Goal: Information Seeking & Learning: Compare options

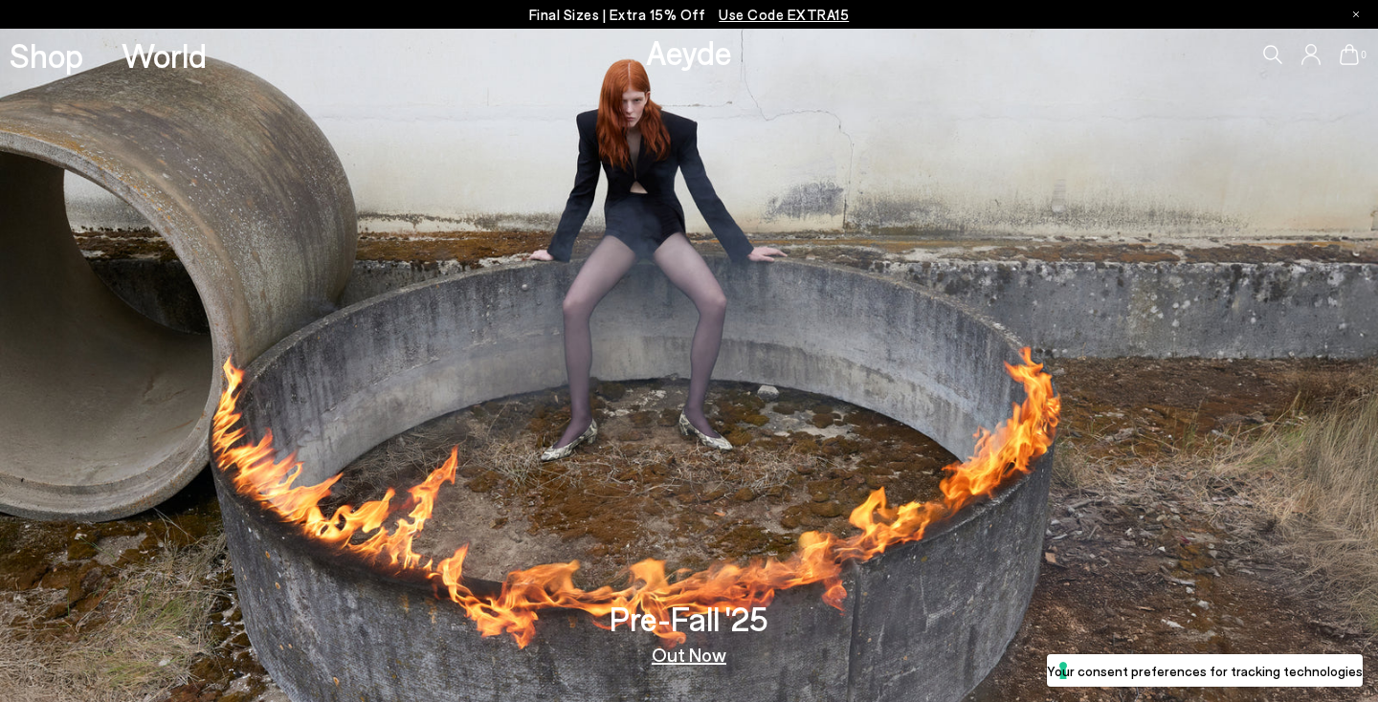
click at [693, 652] on link "Out Now" at bounding box center [689, 654] width 75 height 19
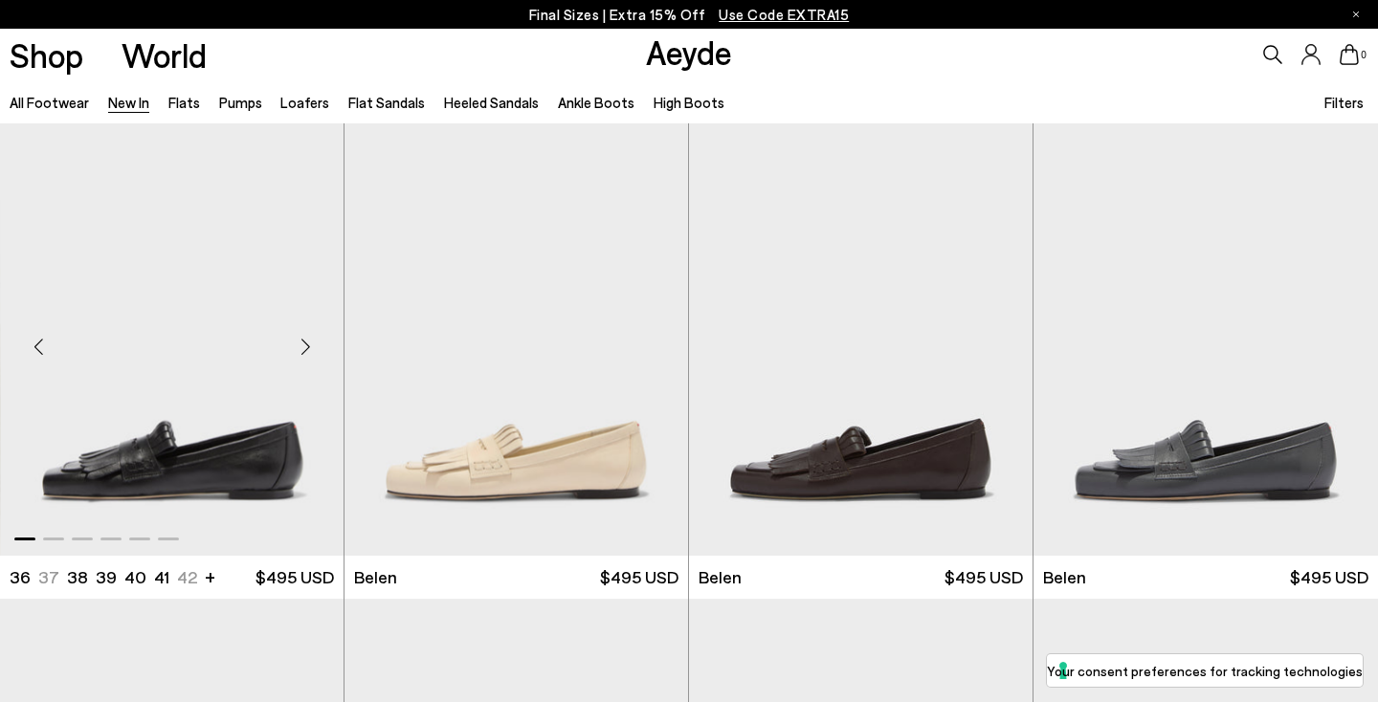
click at [254, 438] on img "1 / 6" at bounding box center [172, 338] width 343 height 431
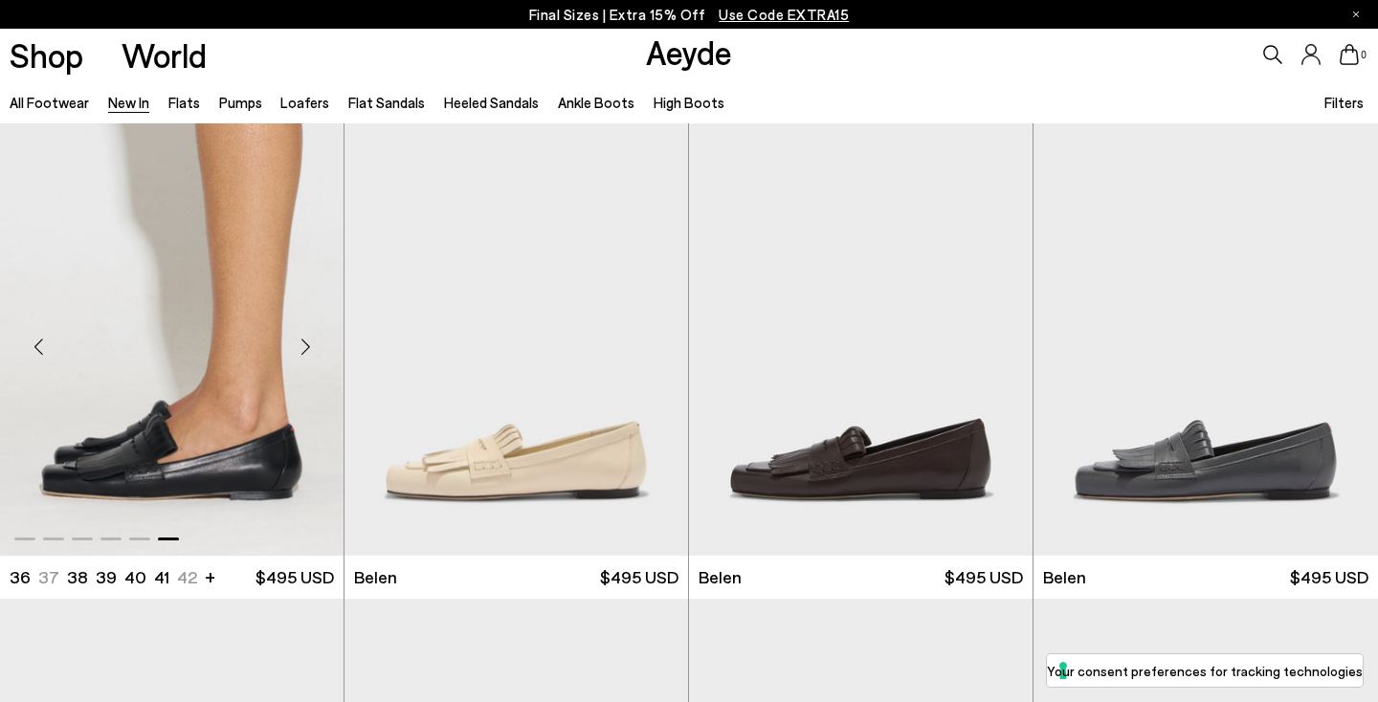
click at [151, 493] on img "6 / 6" at bounding box center [171, 338] width 343 height 431
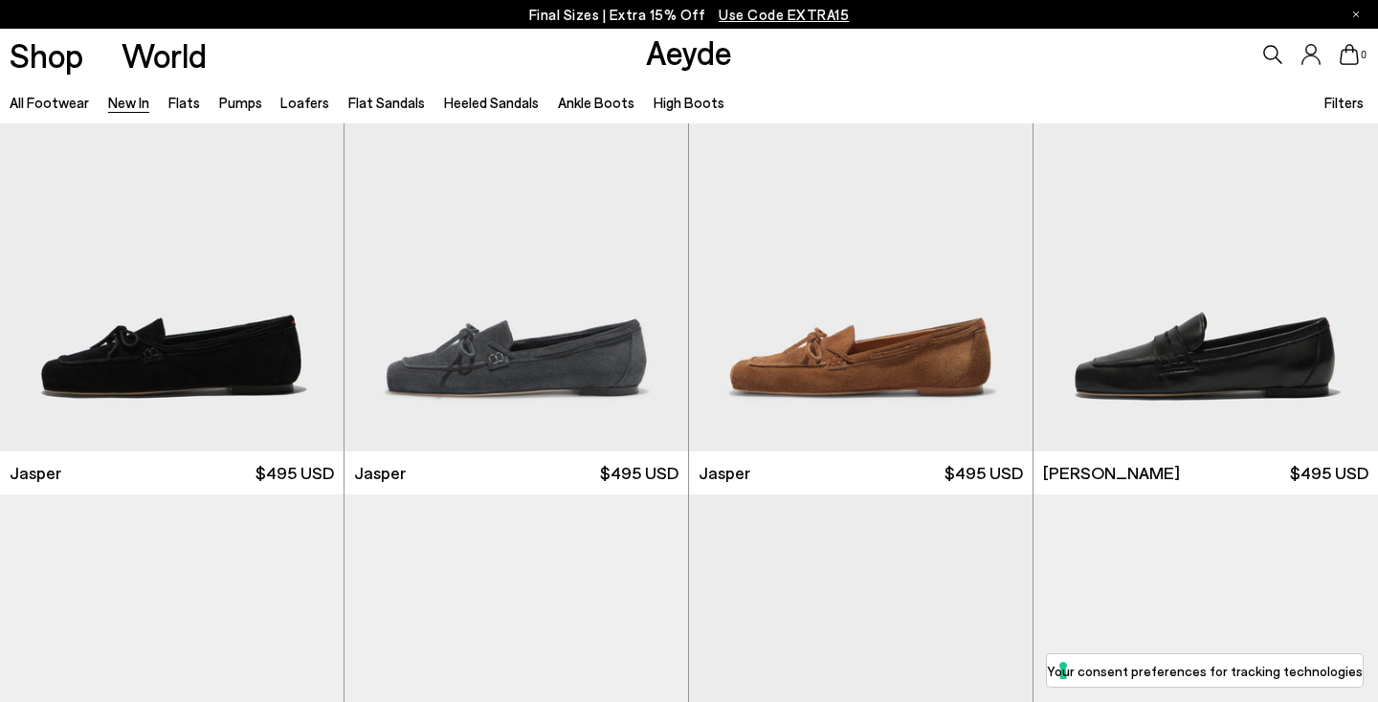
scroll to position [581, 0]
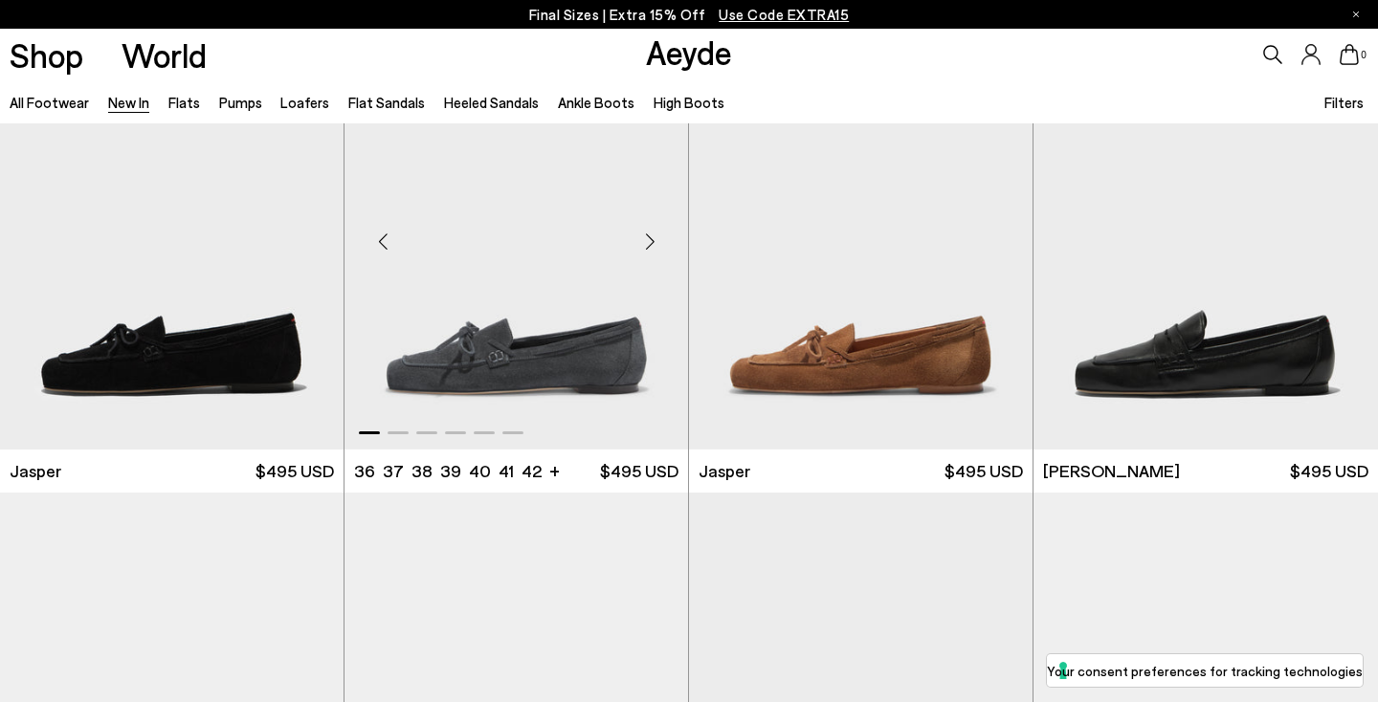
click at [649, 236] on div "Next slide" at bounding box center [649, 240] width 57 height 57
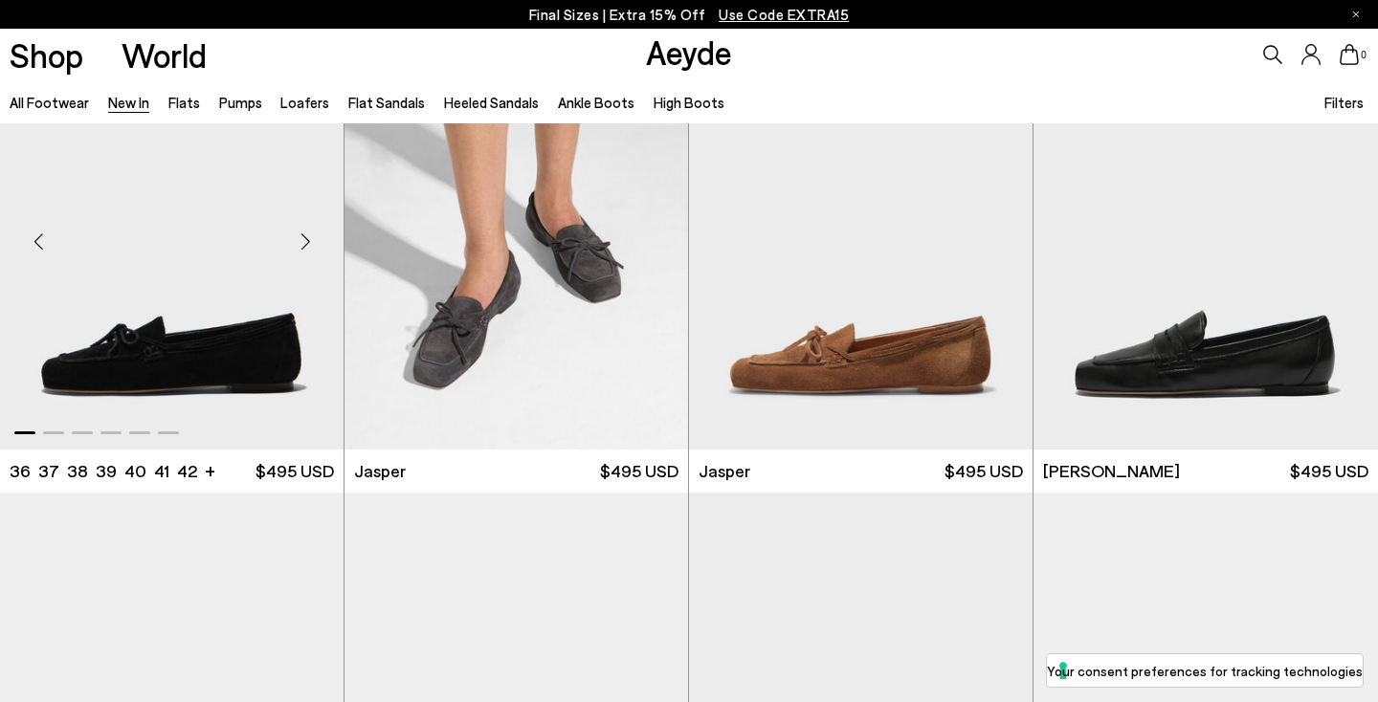
click at [308, 232] on div "Next slide" at bounding box center [304, 240] width 57 height 57
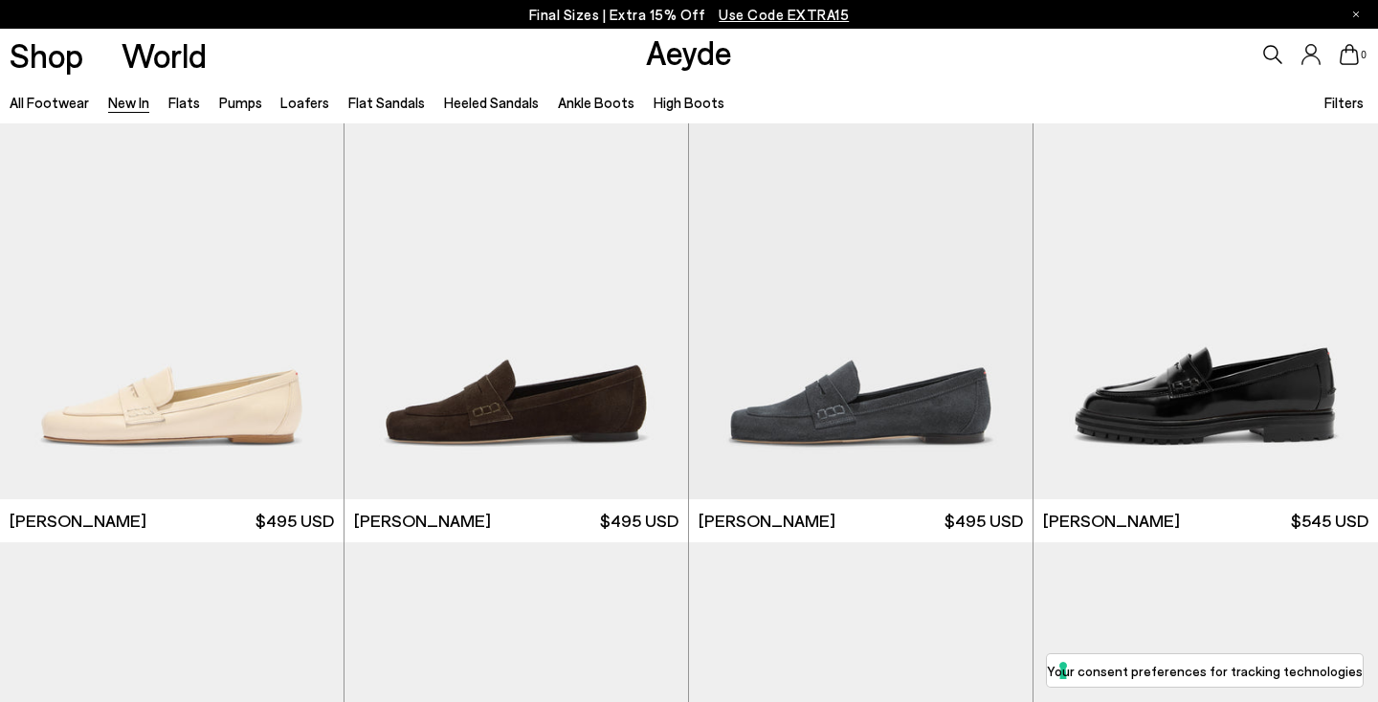
scroll to position [1006, 0]
click at [646, 284] on div "Next slide" at bounding box center [649, 290] width 57 height 57
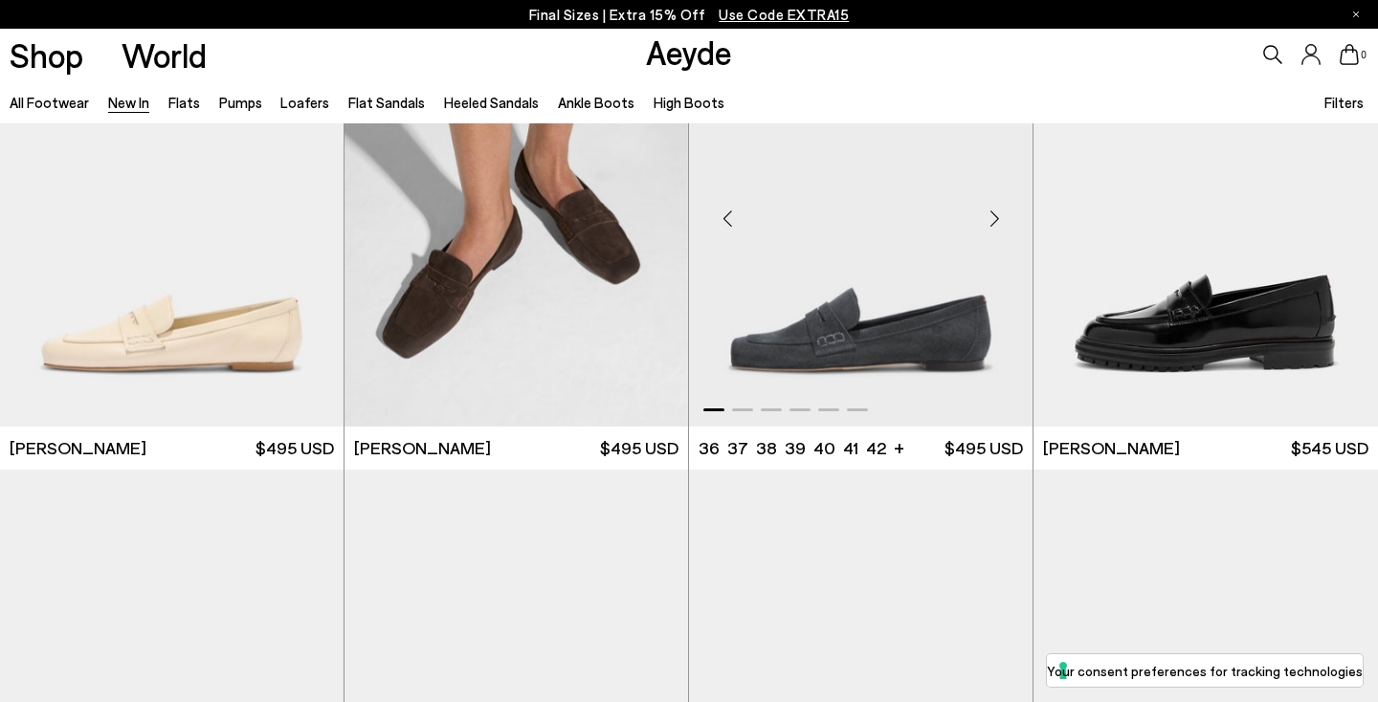
scroll to position [1080, 0]
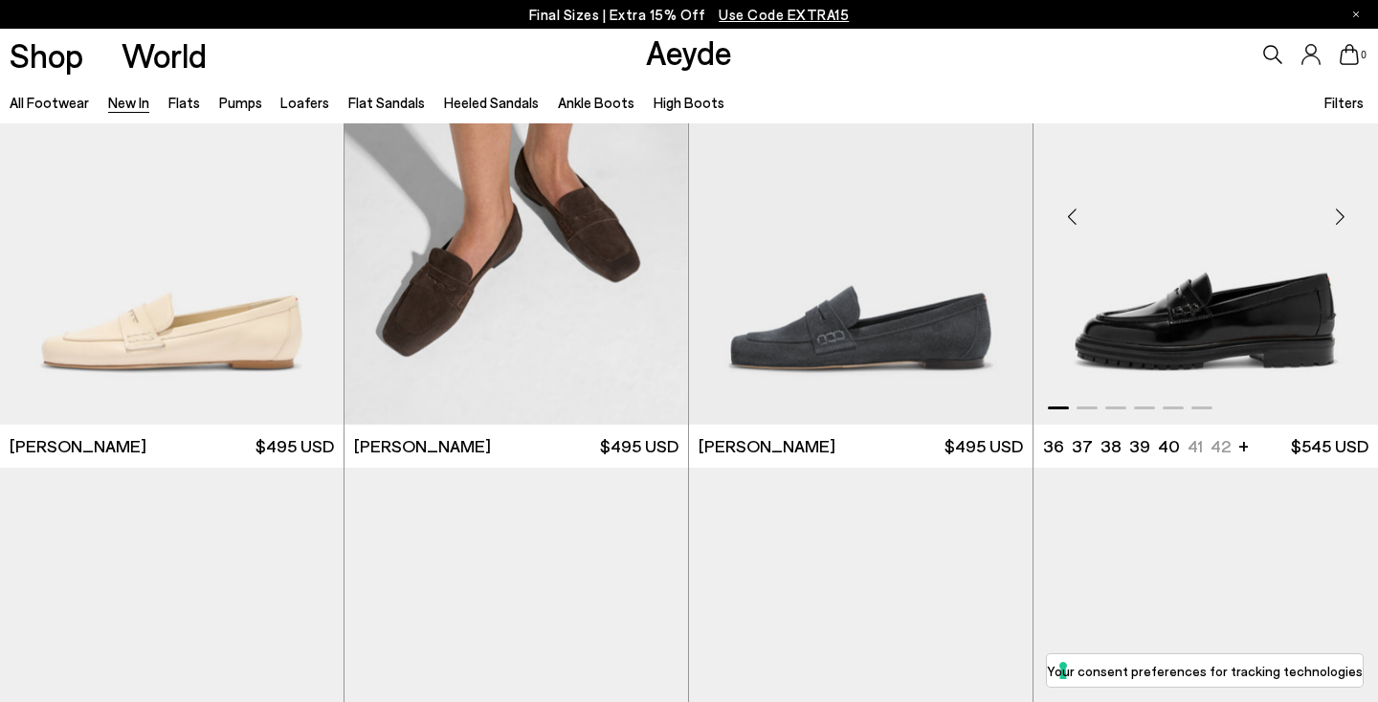
click at [1341, 208] on div "Next slide" at bounding box center [1339, 216] width 57 height 57
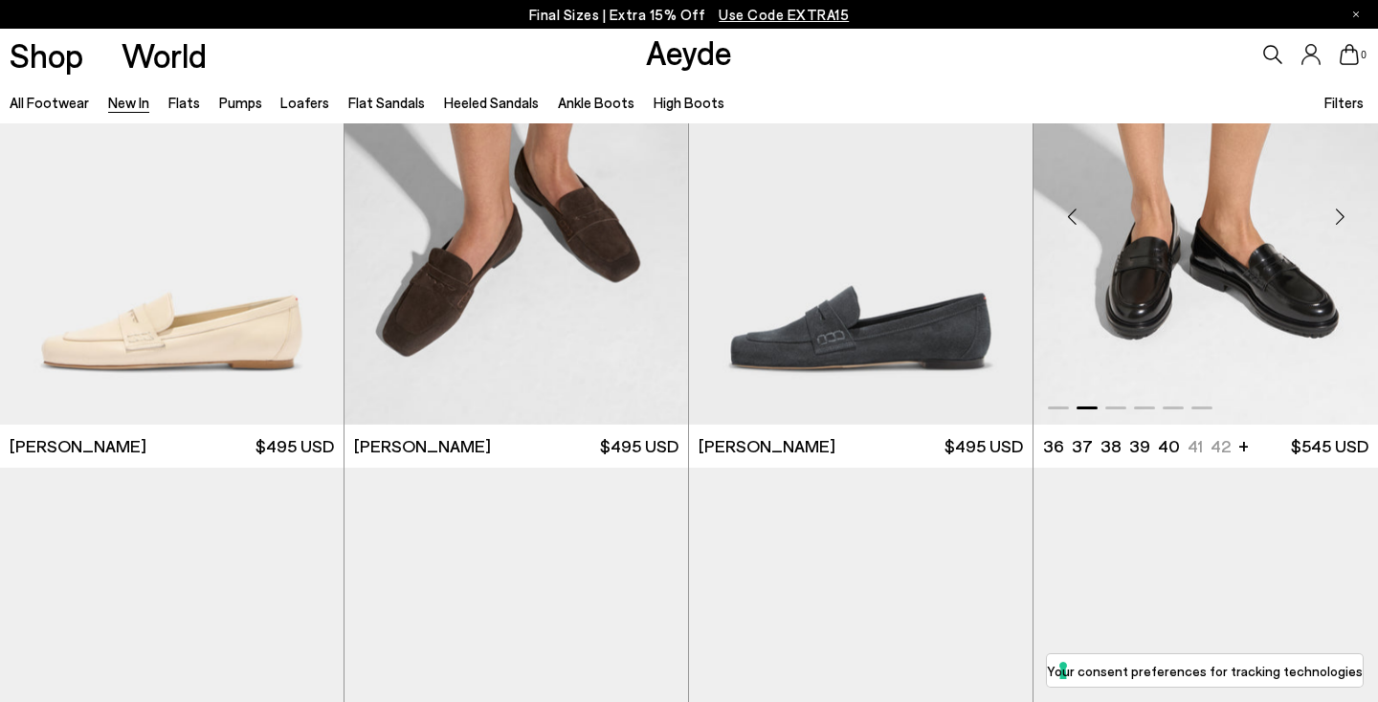
click at [1341, 210] on div "Next slide" at bounding box center [1339, 216] width 57 height 57
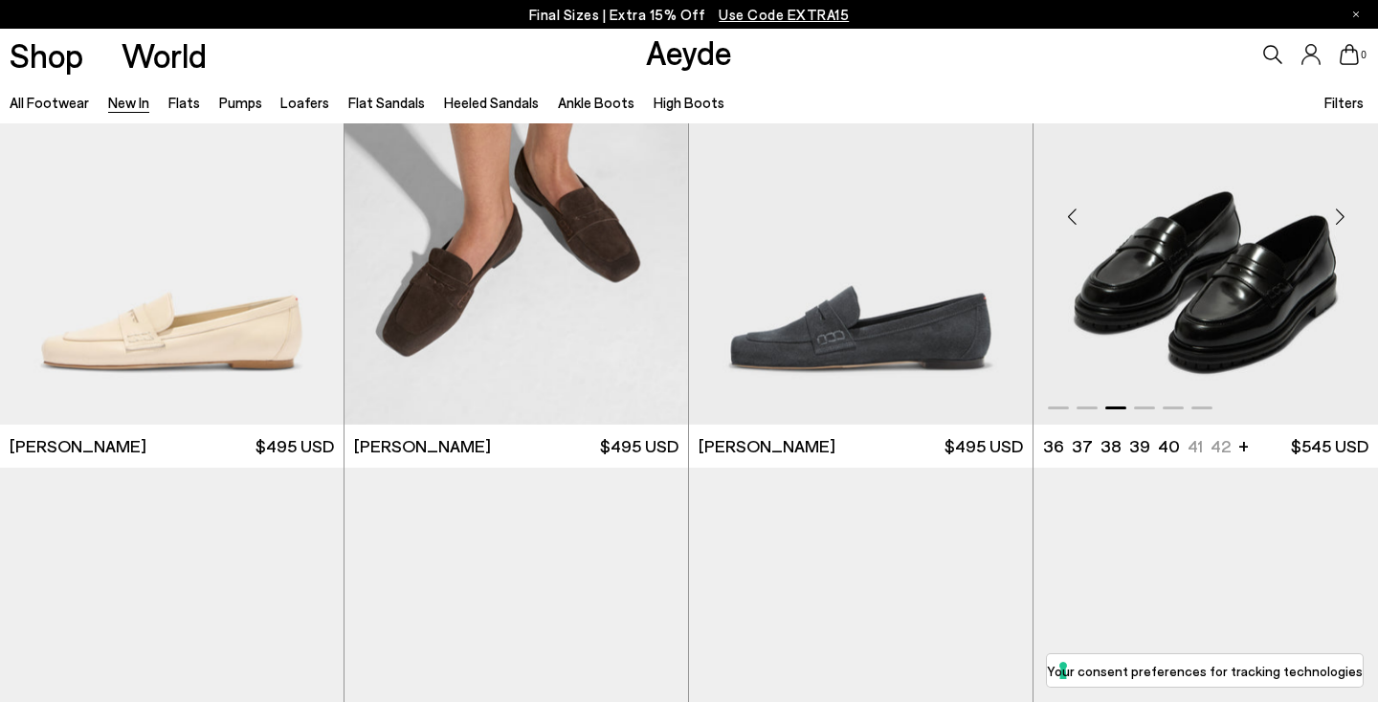
click at [1341, 210] on div "Next slide" at bounding box center [1339, 216] width 57 height 57
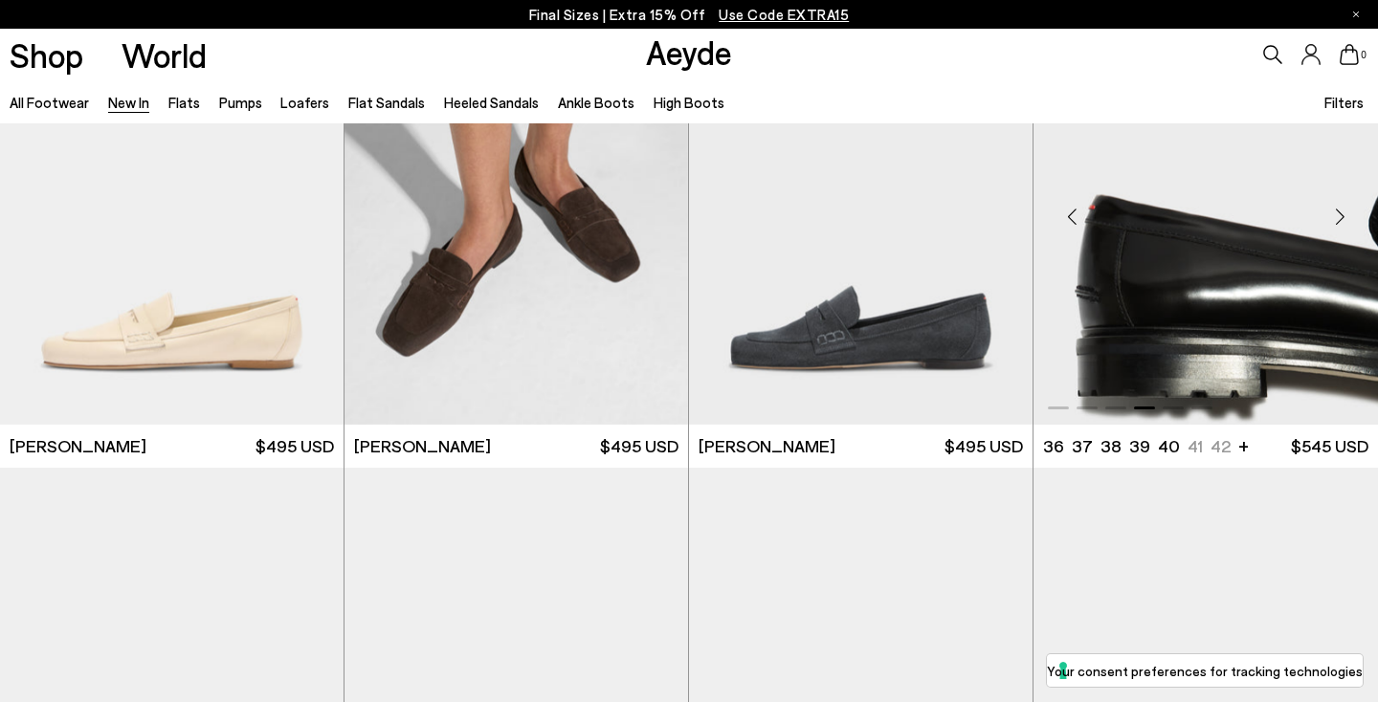
click at [1341, 210] on div "Next slide" at bounding box center [1339, 216] width 57 height 57
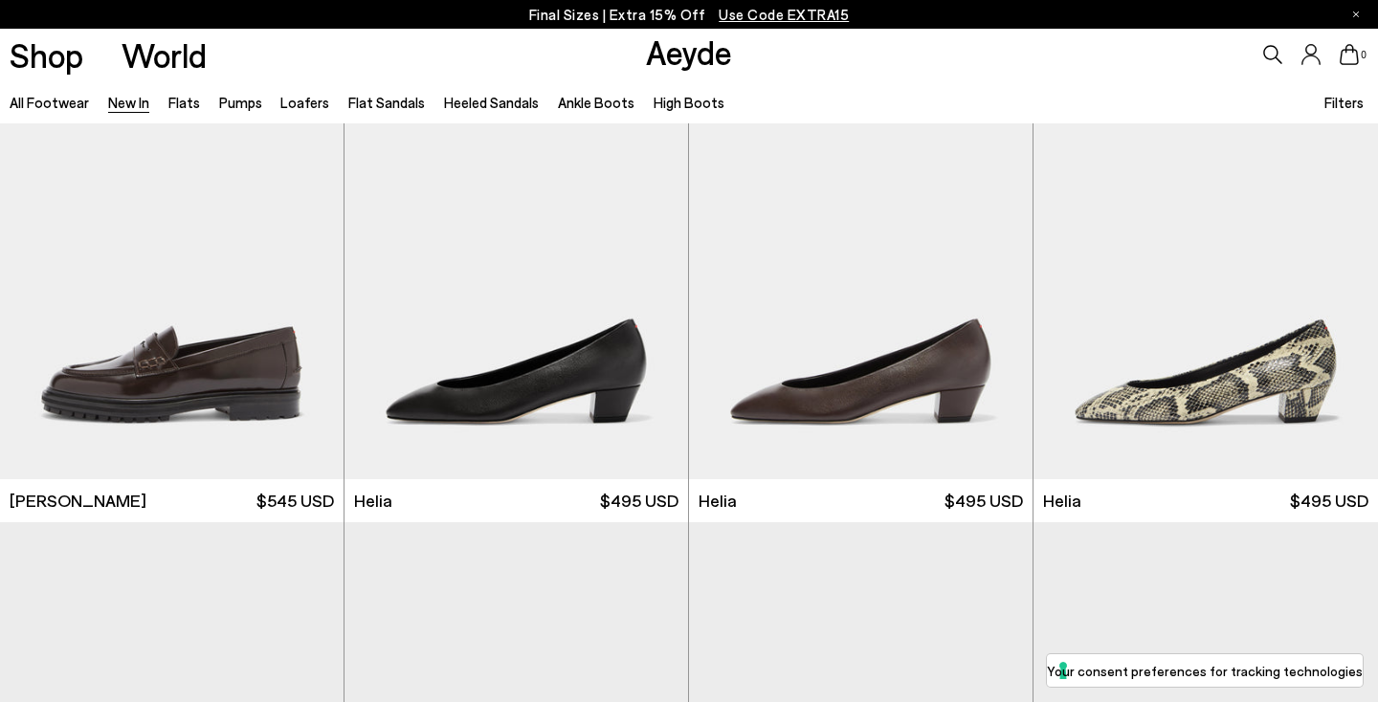
scroll to position [1509, 0]
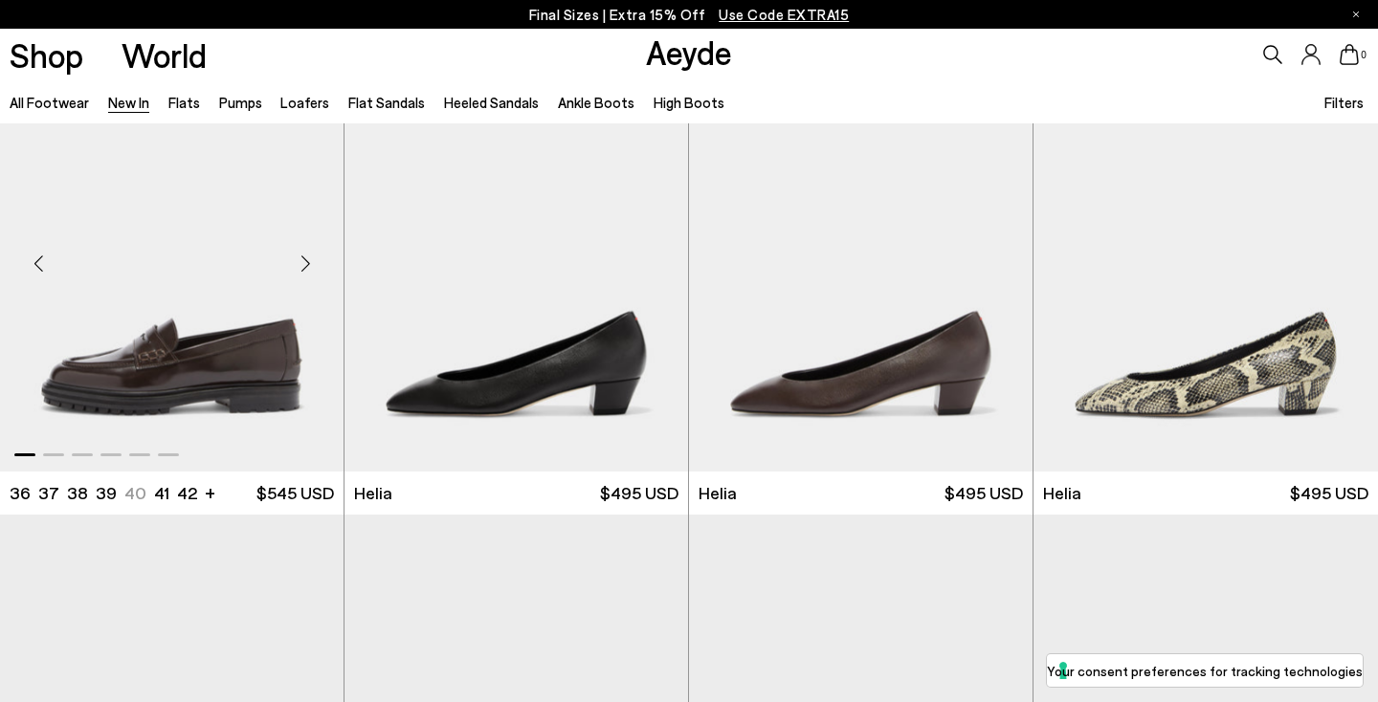
click at [302, 254] on div "Next slide" at bounding box center [304, 262] width 57 height 57
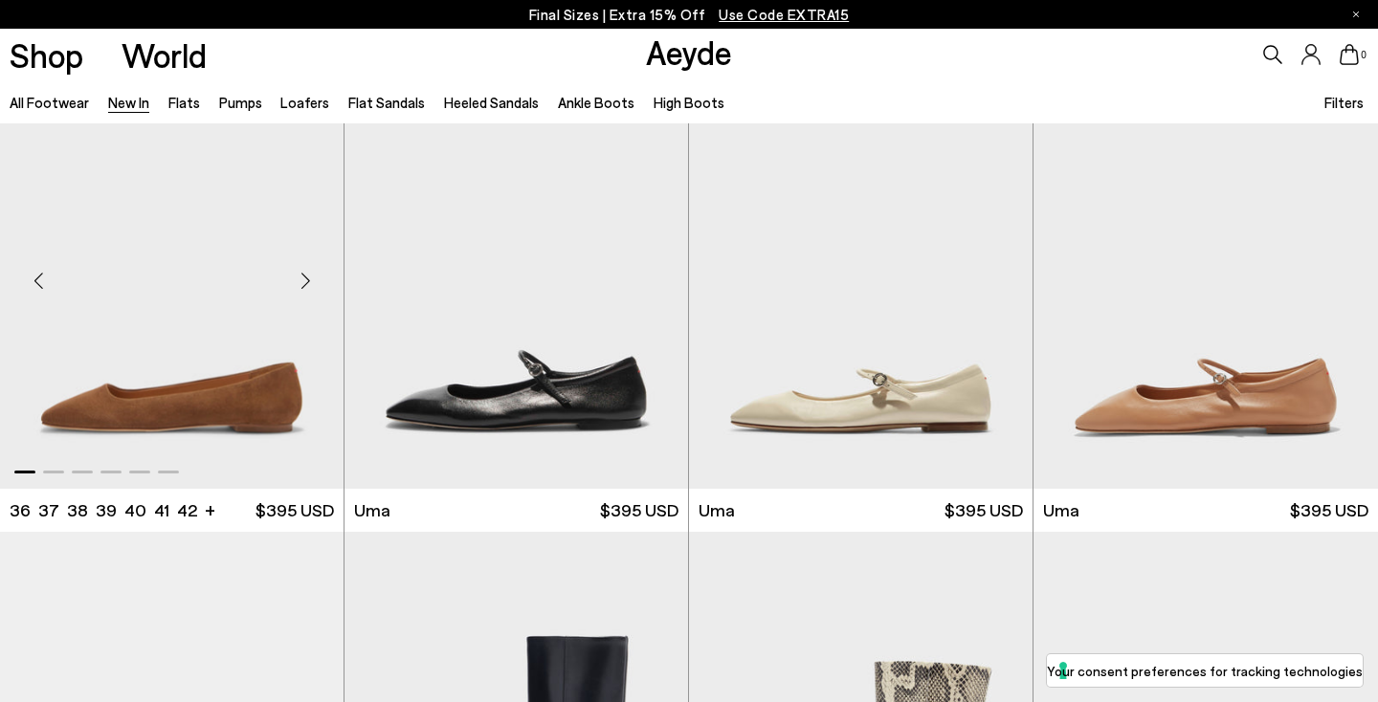
scroll to position [8620, 0]
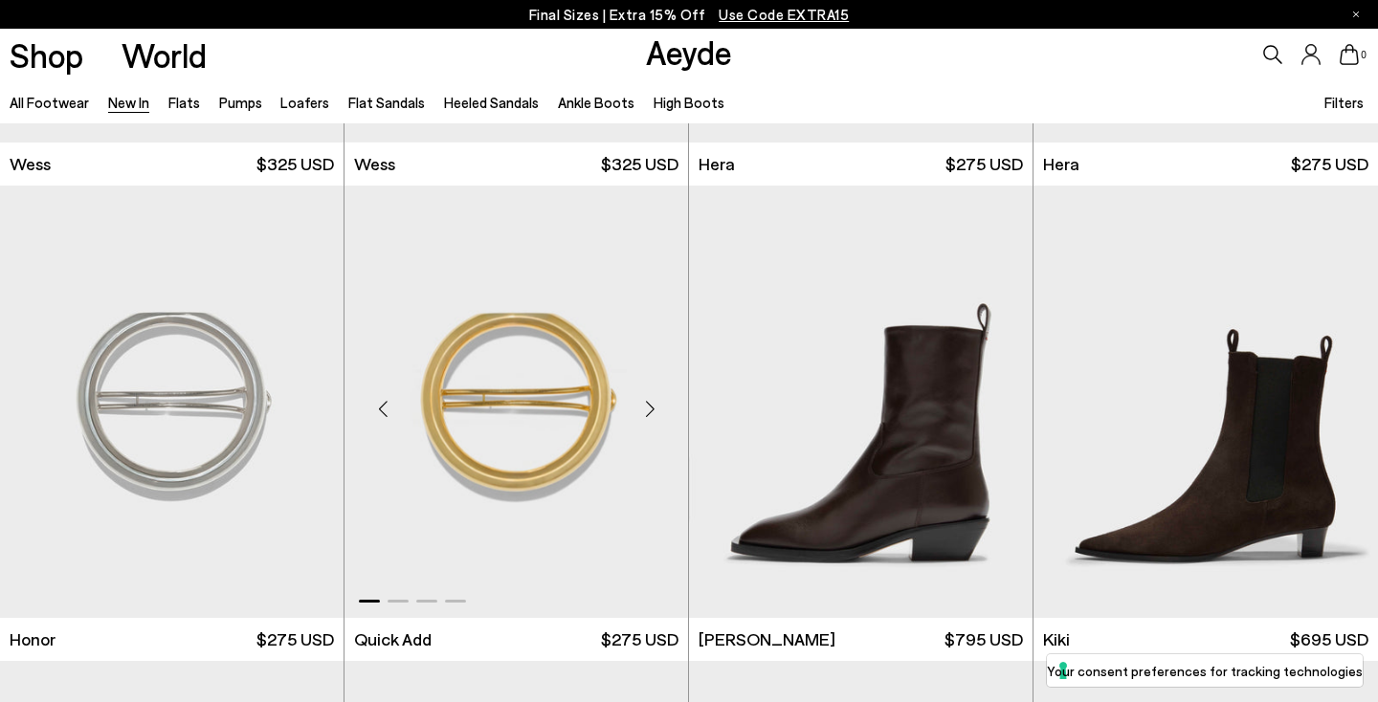
scroll to position [13249, 0]
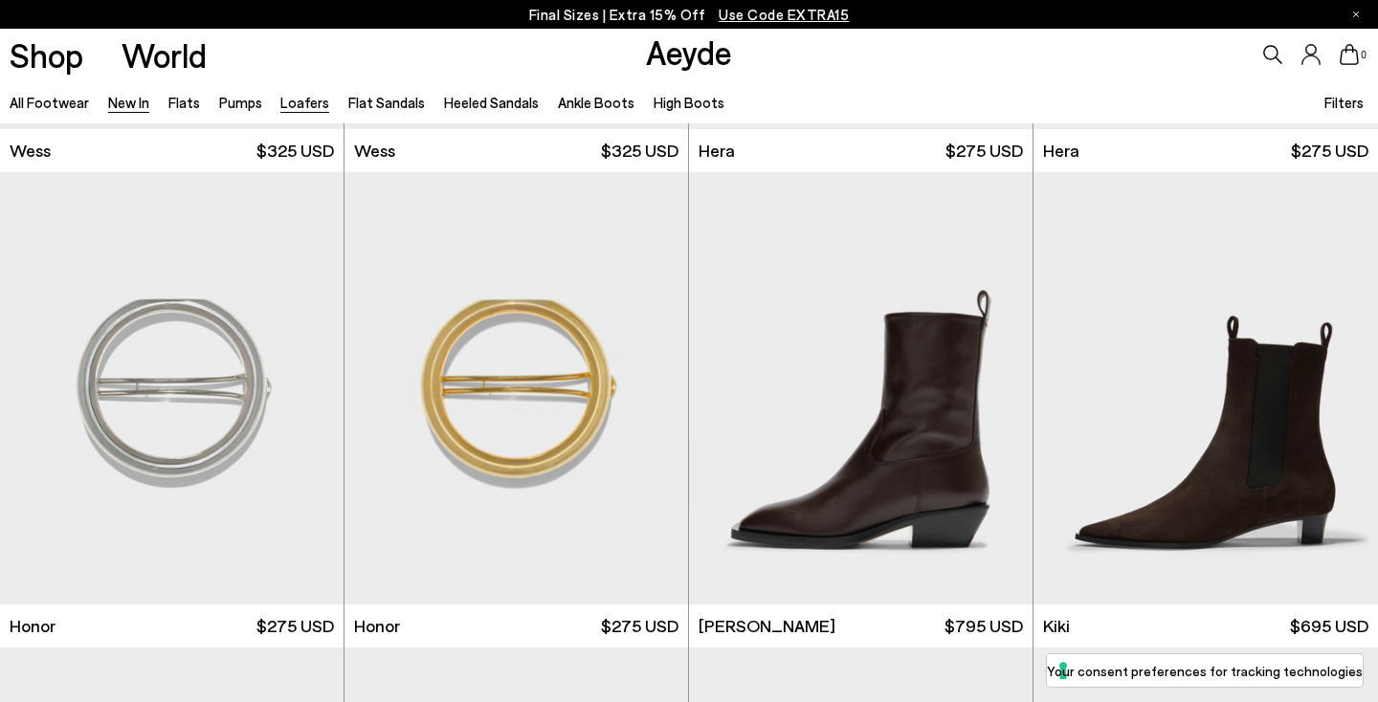
click at [302, 97] on link "Loafers" at bounding box center [304, 102] width 49 height 17
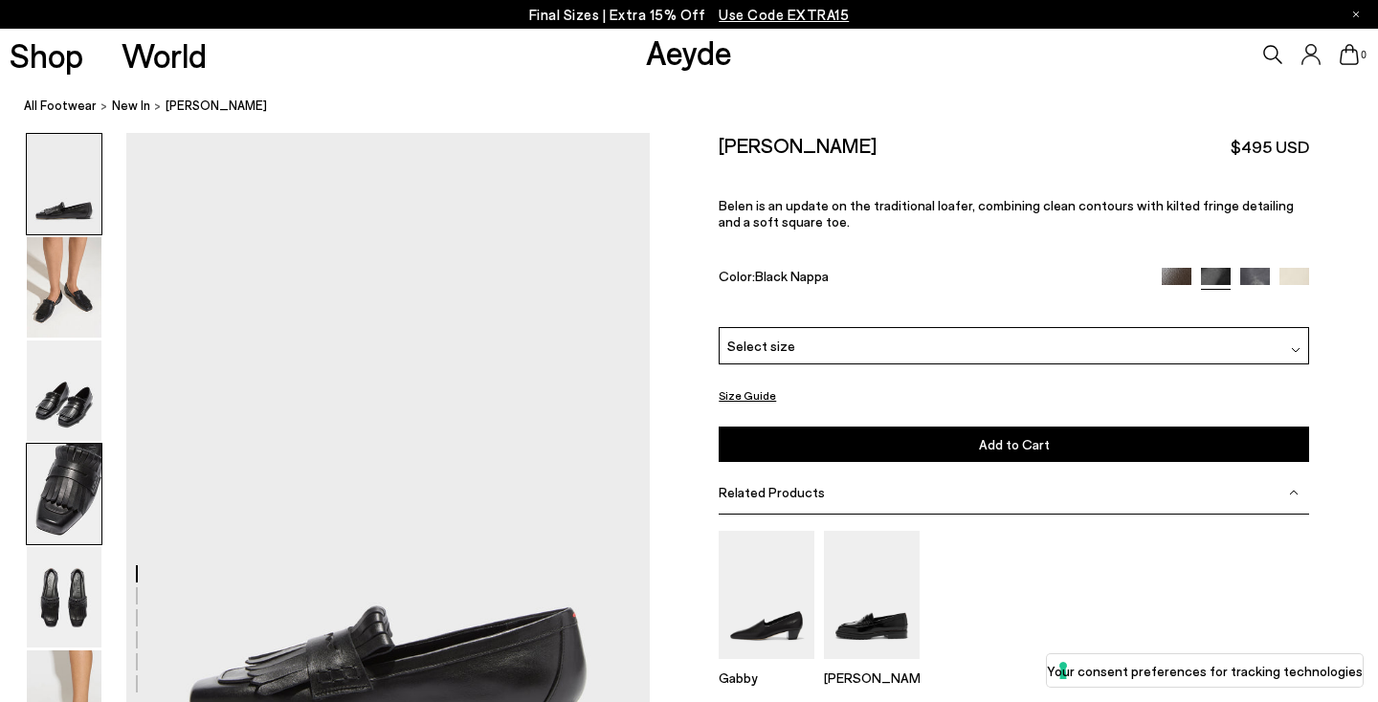
click at [60, 477] on img at bounding box center [64, 494] width 75 height 100
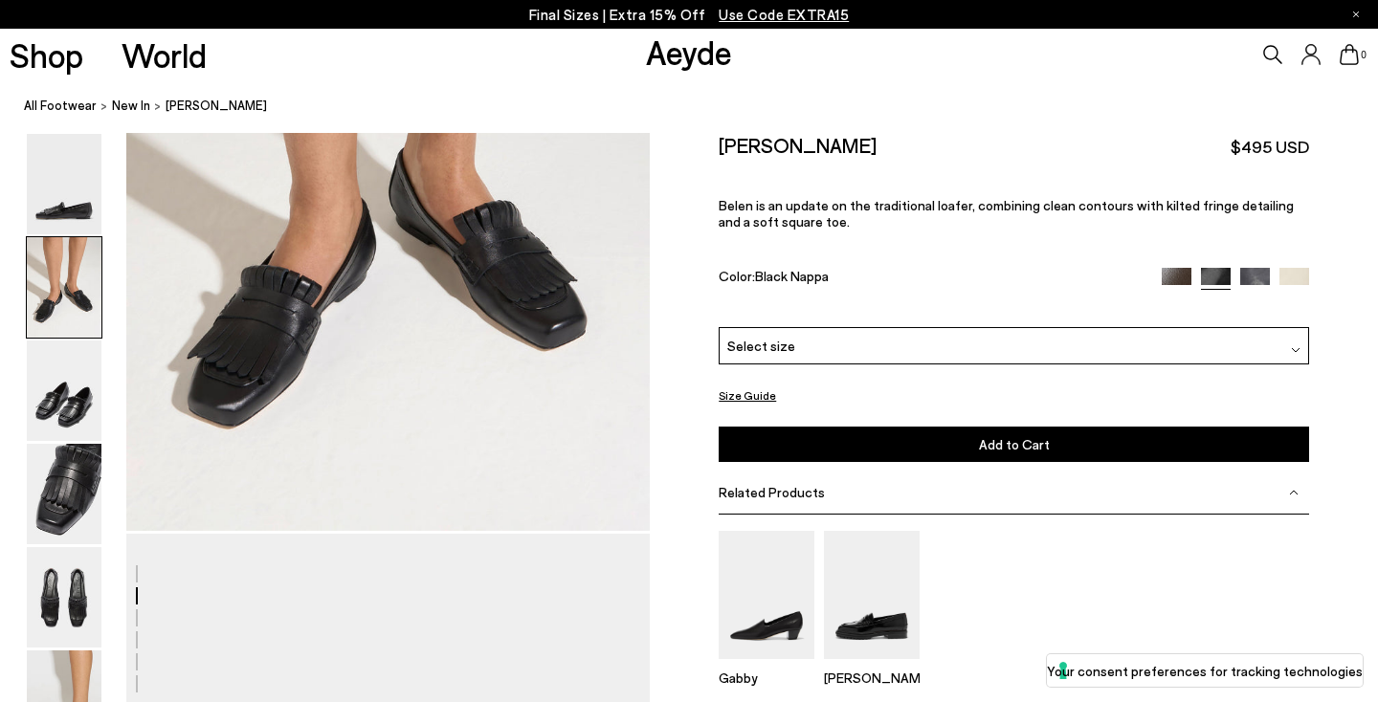
scroll to position [1000, 0]
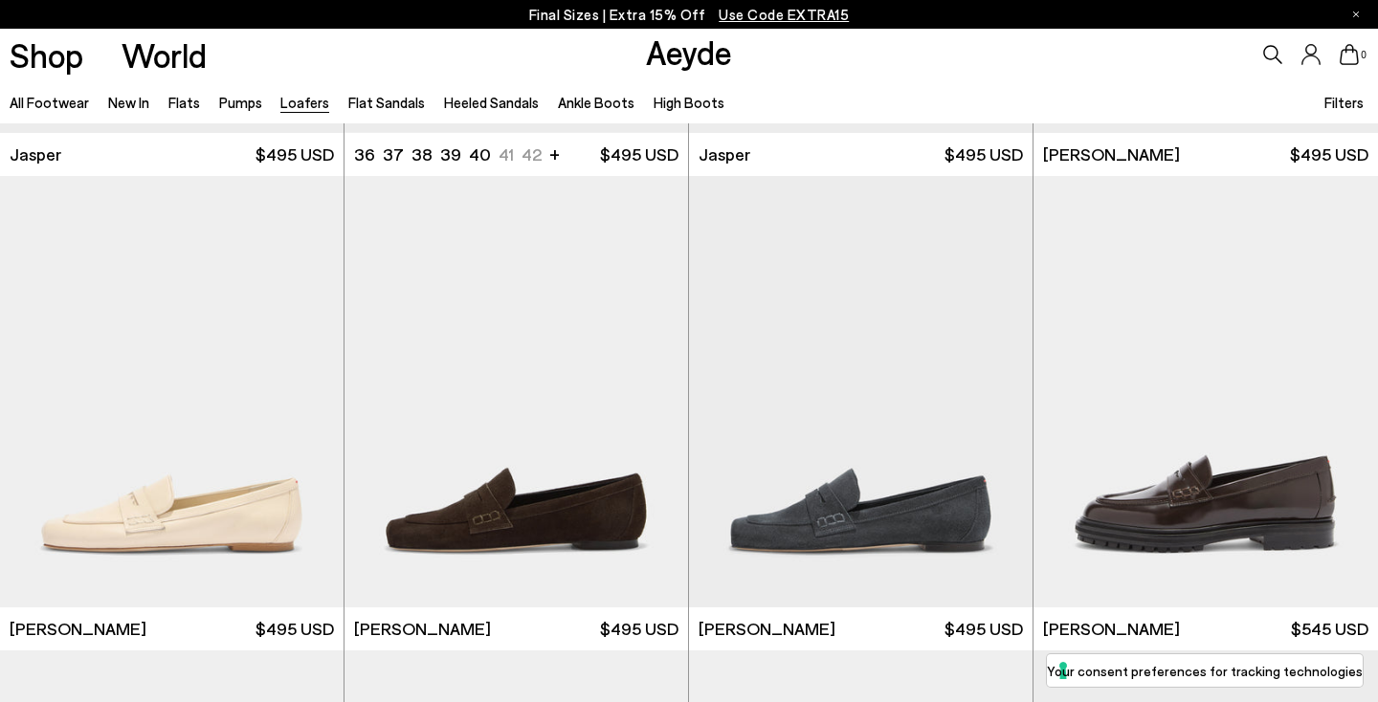
scroll to position [905, 0]
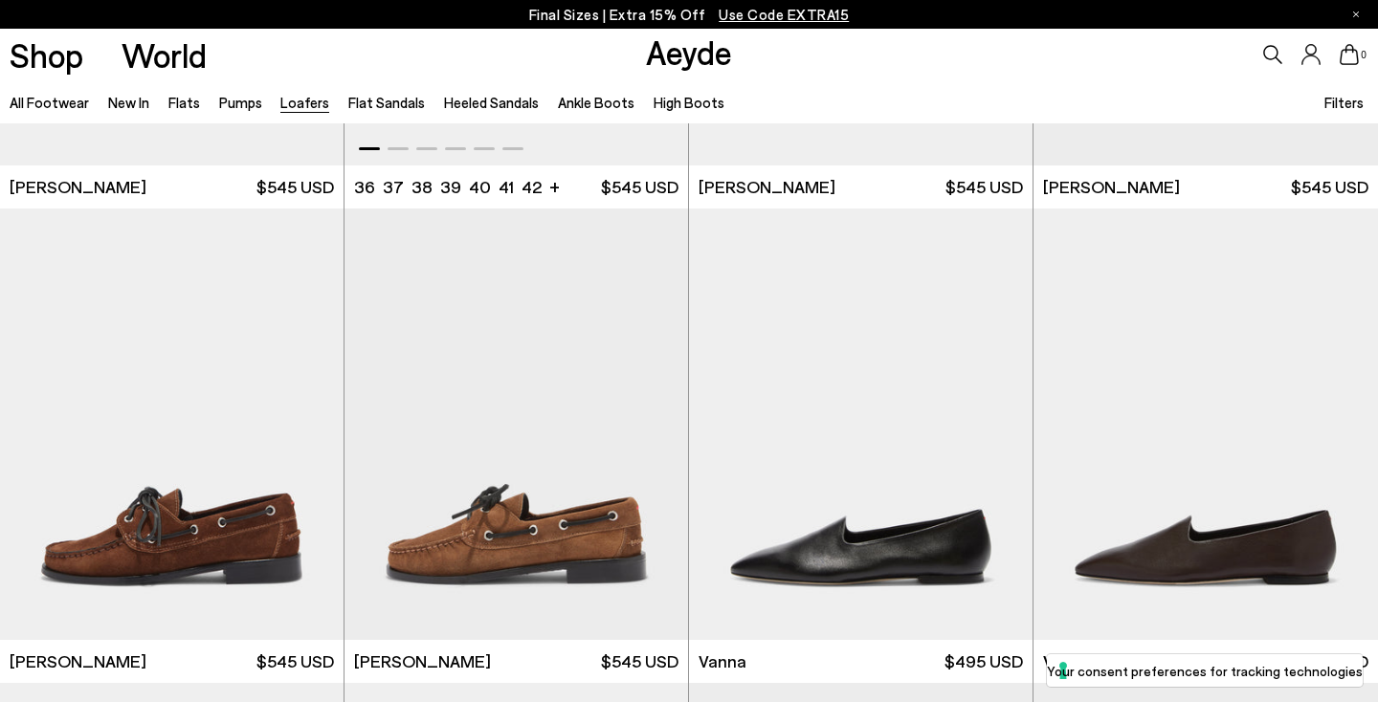
scroll to position [1818, 0]
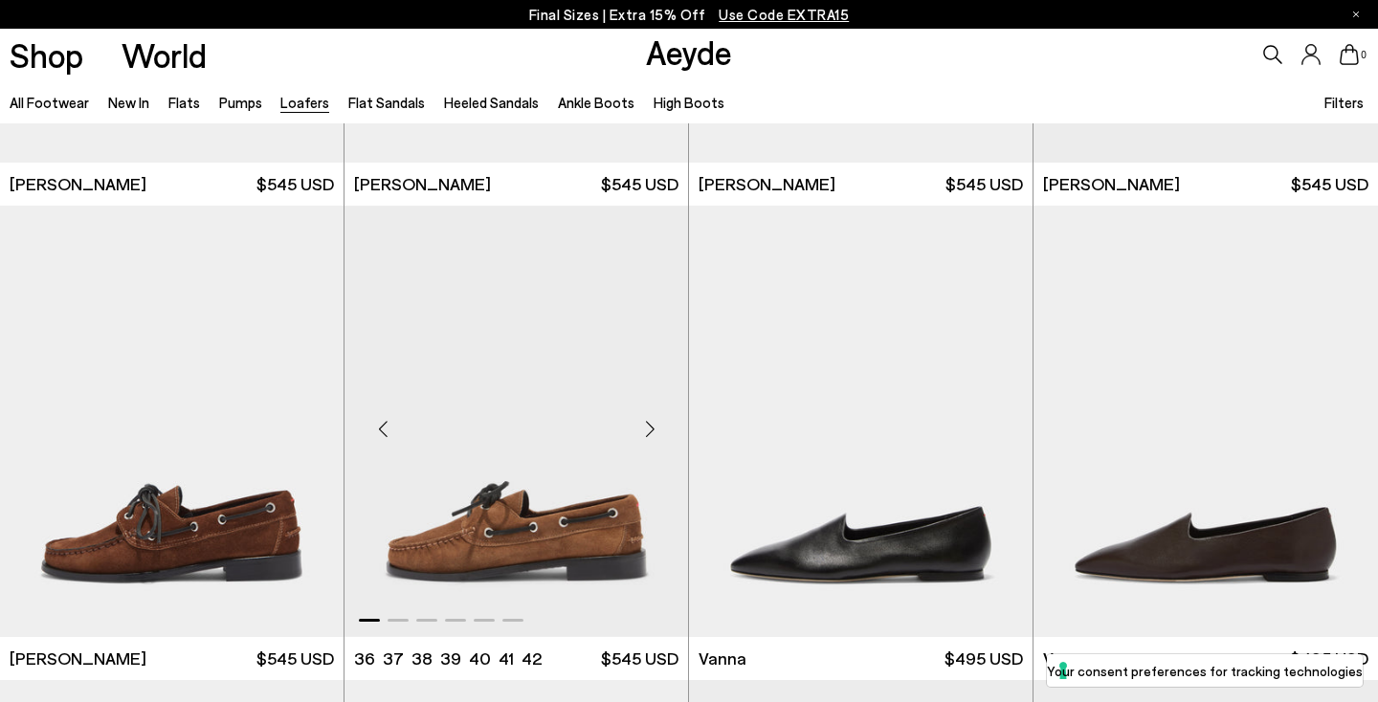
click at [648, 417] on div "Next slide" at bounding box center [649, 429] width 57 height 57
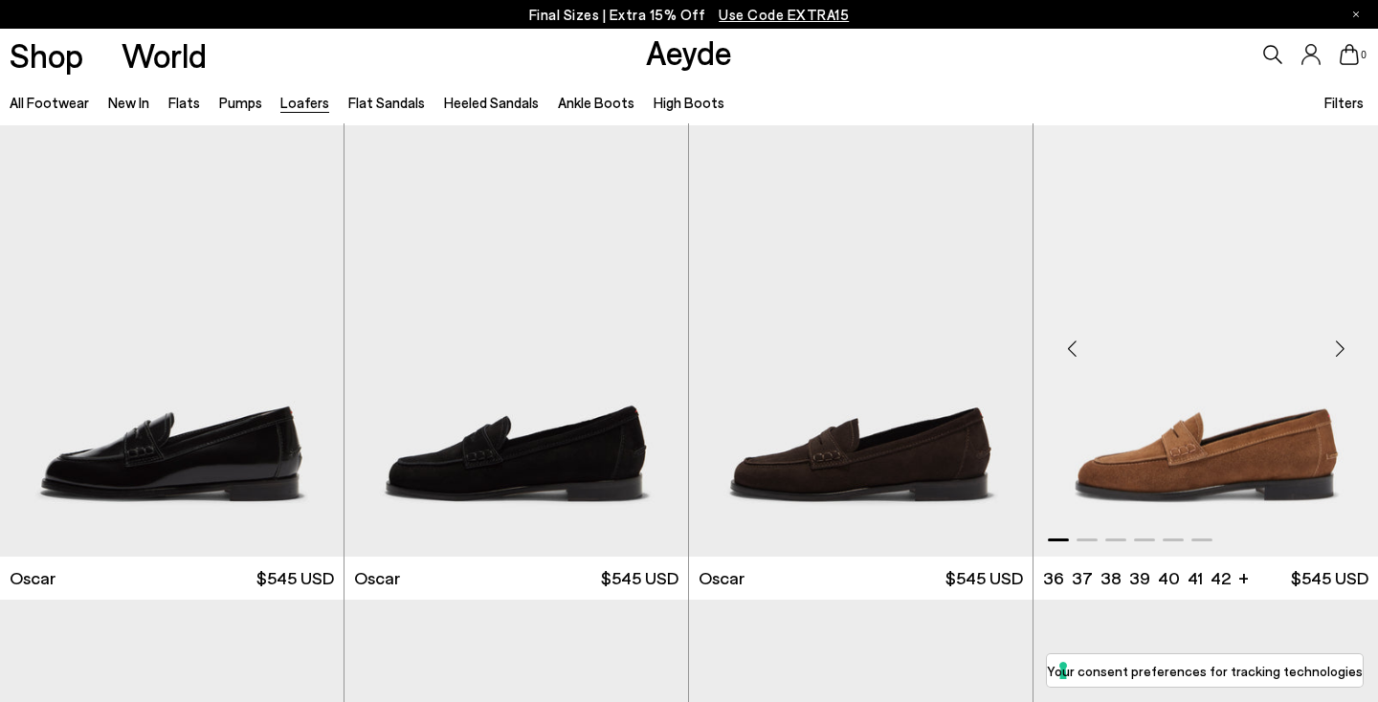
scroll to position [2850, 0]
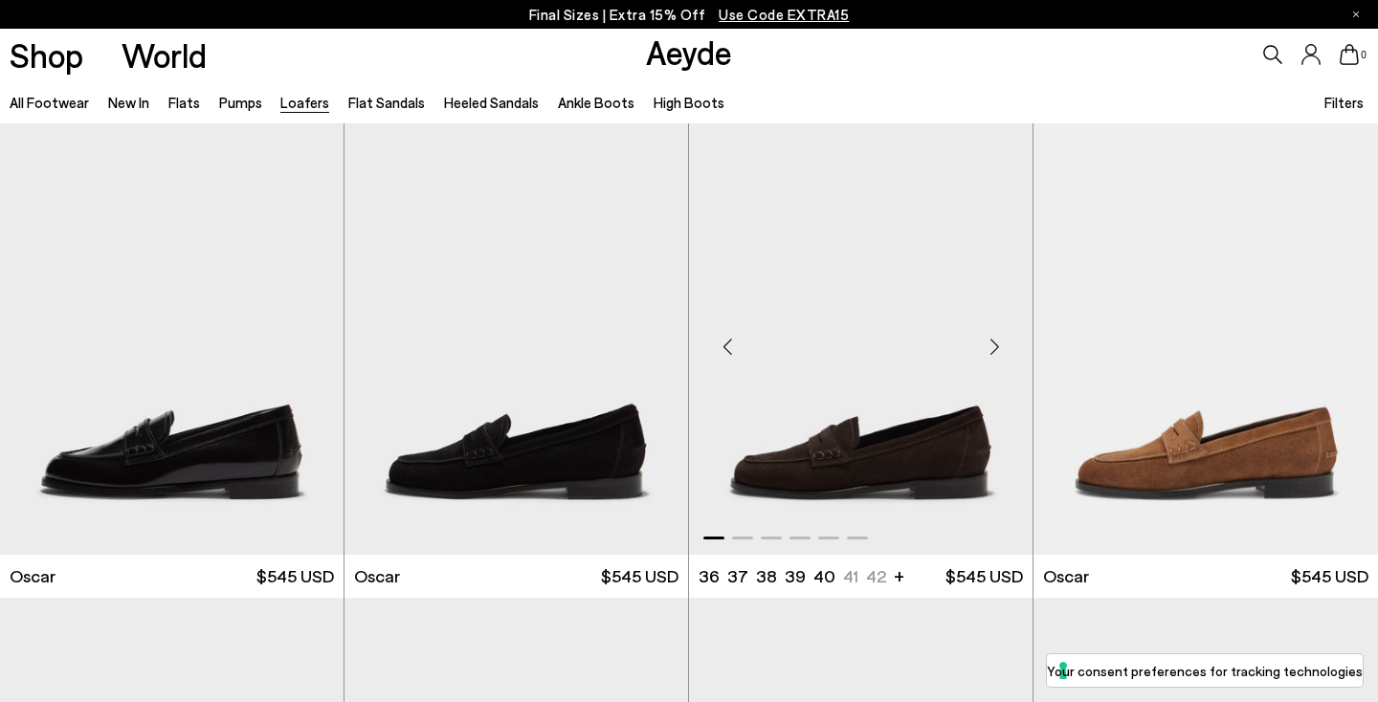
click at [991, 345] on div "Next slide" at bounding box center [993, 346] width 57 height 57
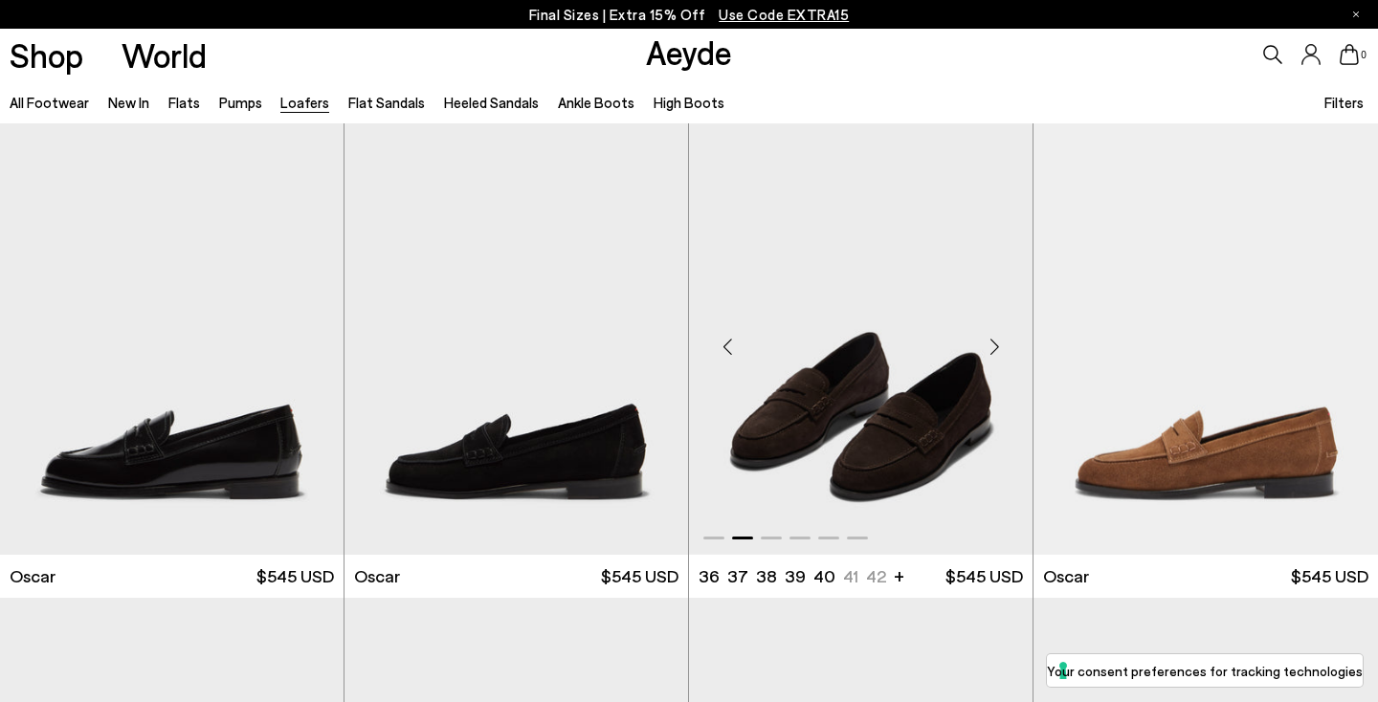
click at [991, 348] on div "Next slide" at bounding box center [993, 346] width 57 height 57
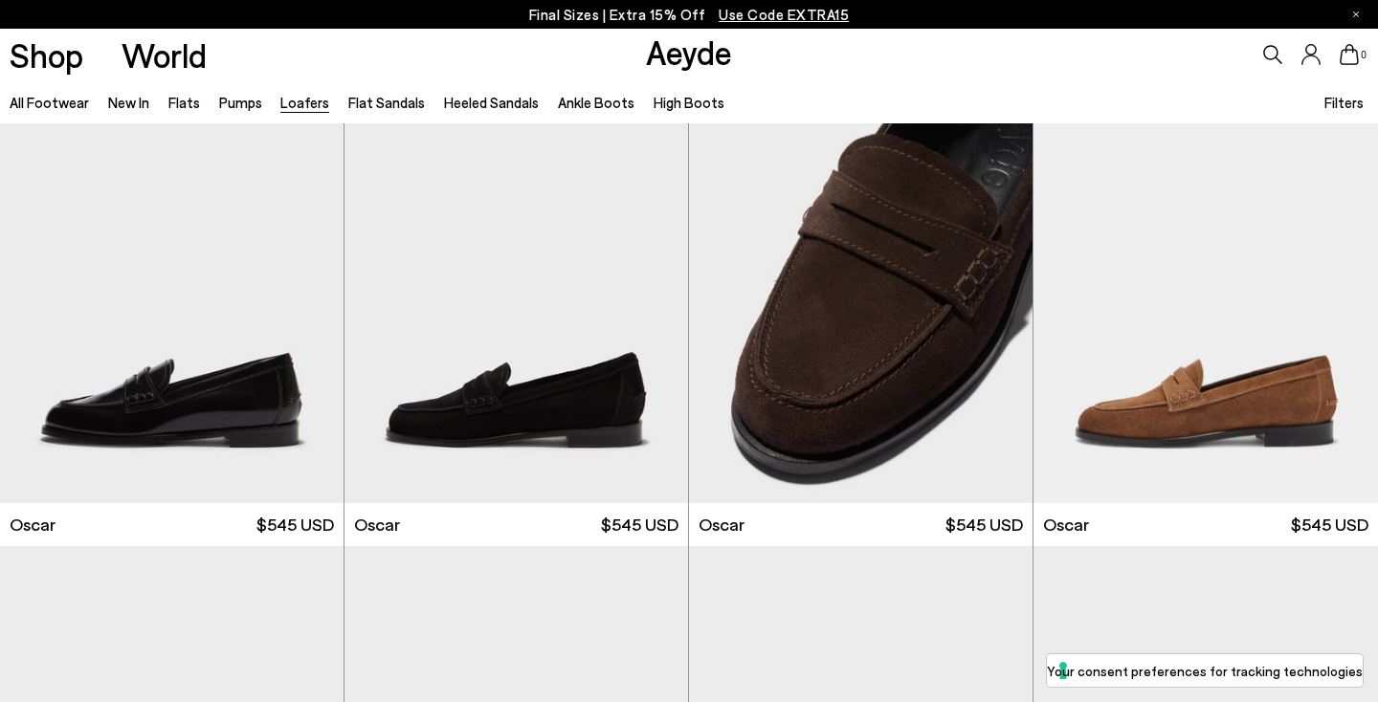
scroll to position [2880, 0]
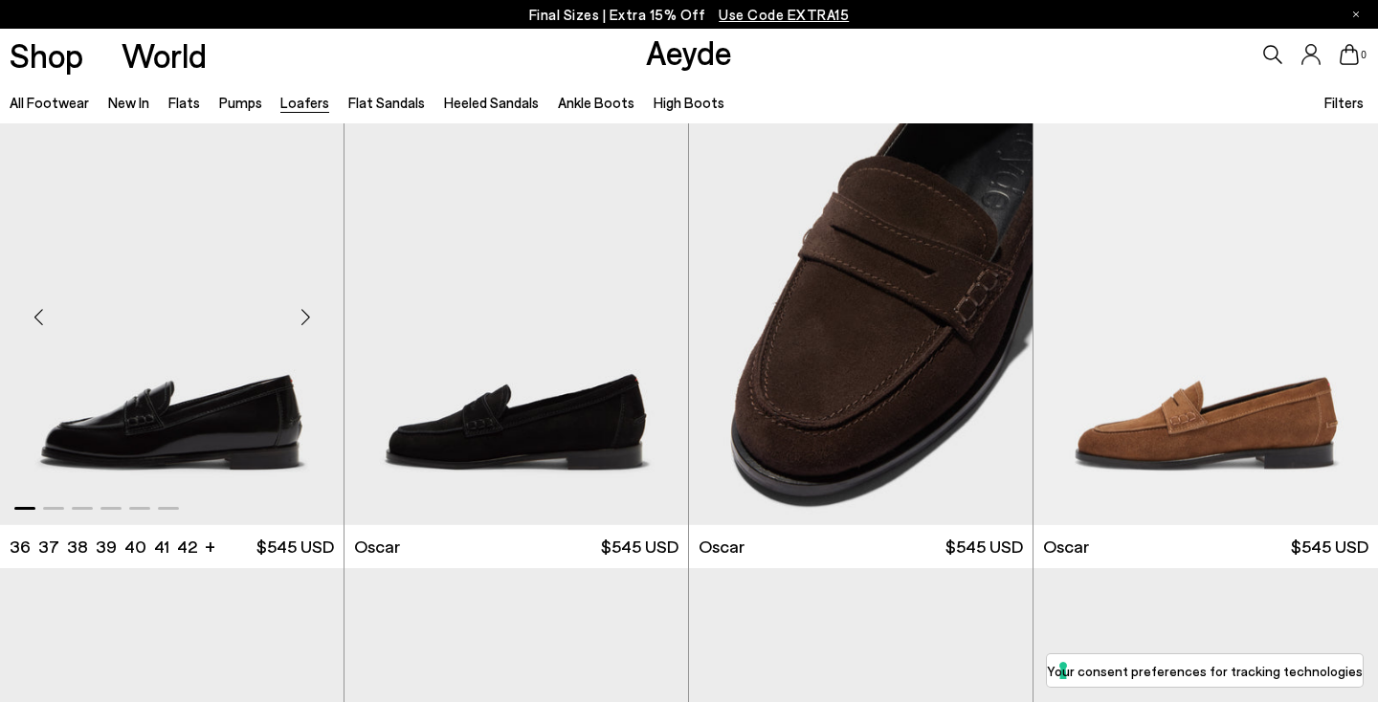
click at [301, 311] on div "Next slide" at bounding box center [304, 316] width 57 height 57
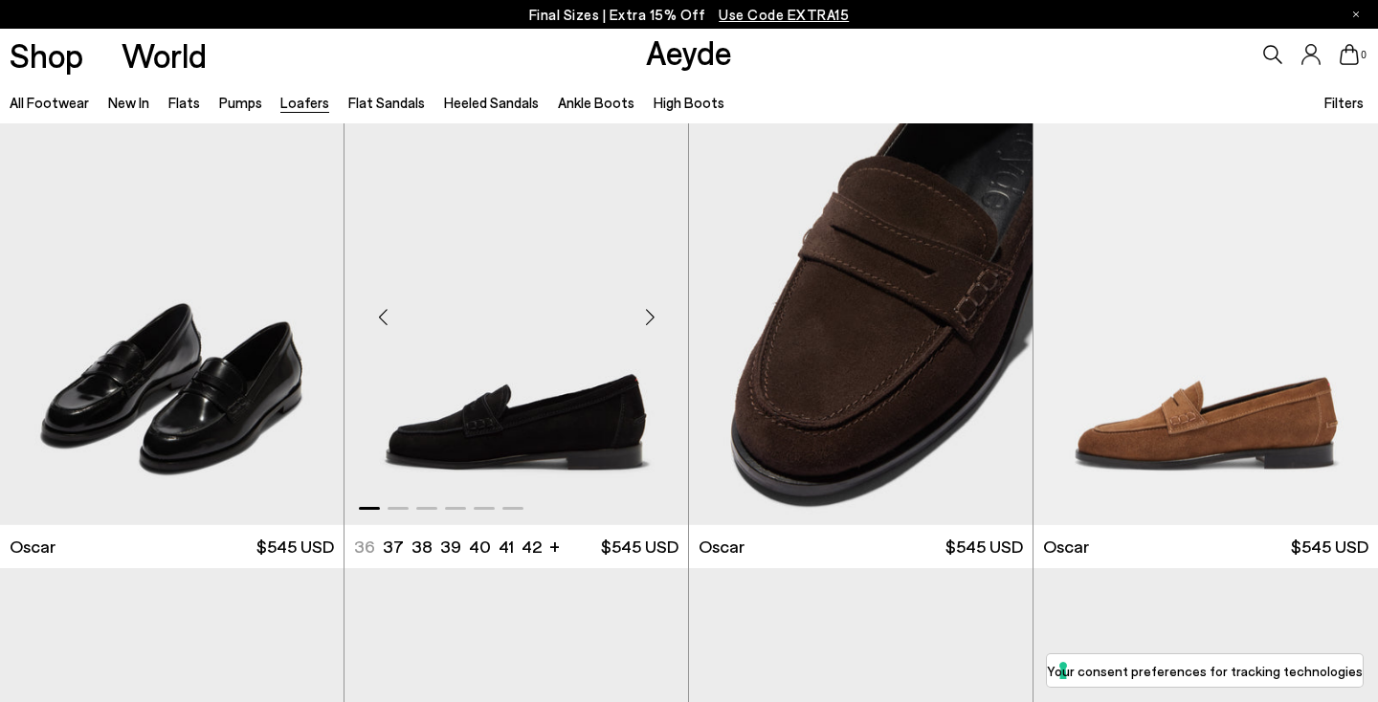
click at [551, 358] on img "1 / 6" at bounding box center [515, 309] width 343 height 431
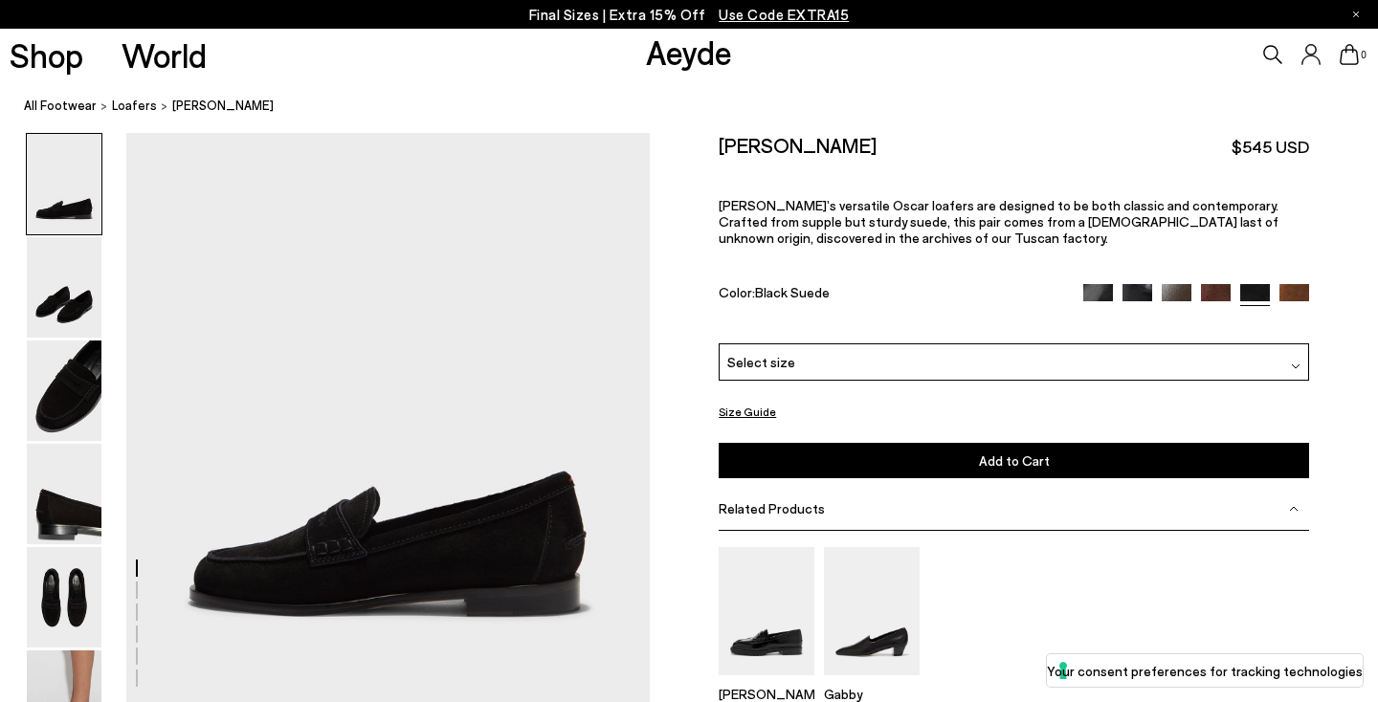
click at [1297, 284] on img at bounding box center [1294, 299] width 30 height 30
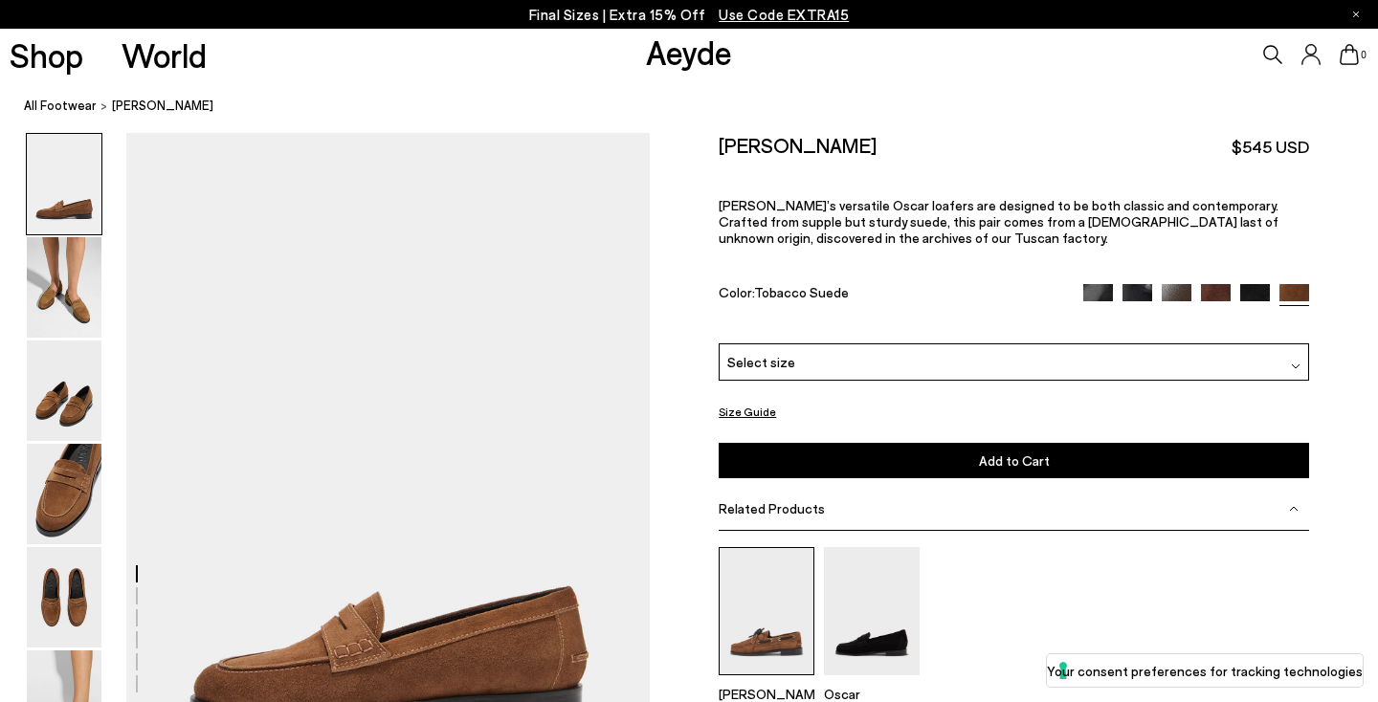
click at [779, 572] on img at bounding box center [767, 610] width 96 height 127
click at [1097, 284] on img at bounding box center [1098, 299] width 30 height 30
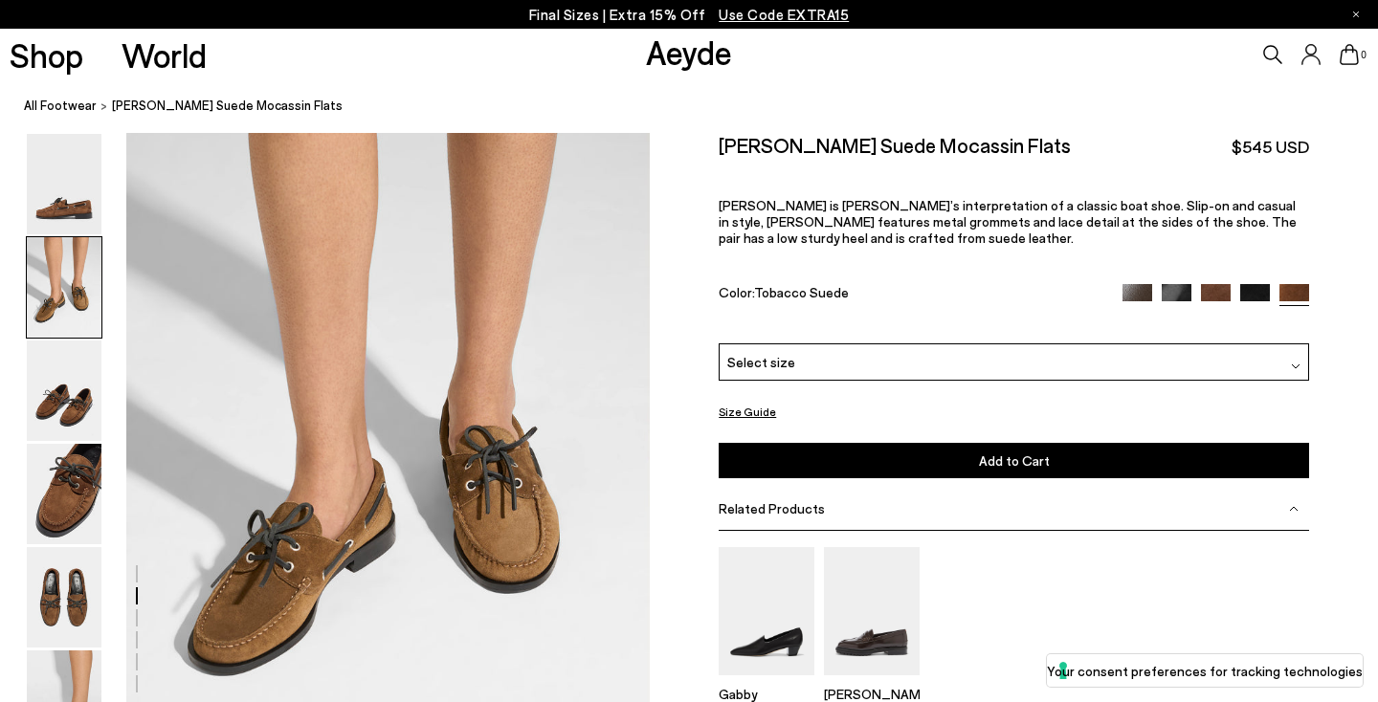
scroll to position [754, 0]
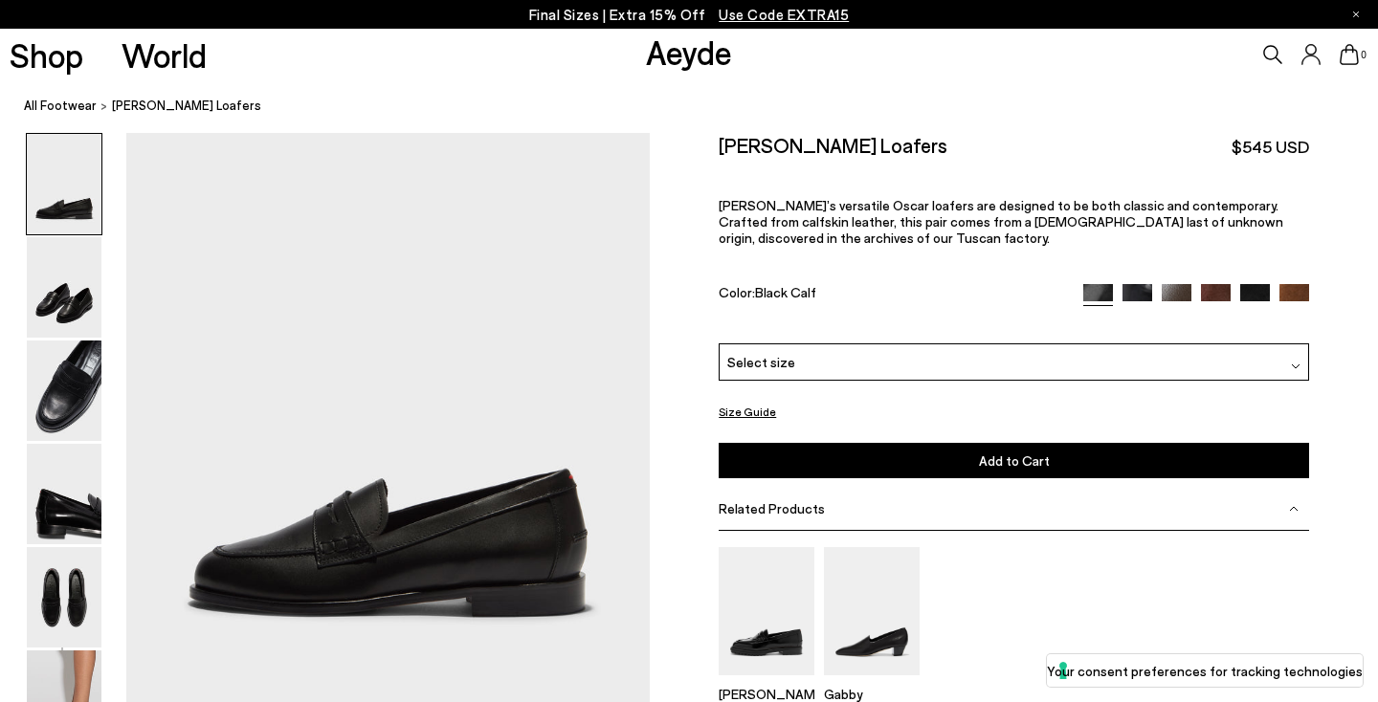
click at [1140, 284] on img at bounding box center [1137, 299] width 30 height 30
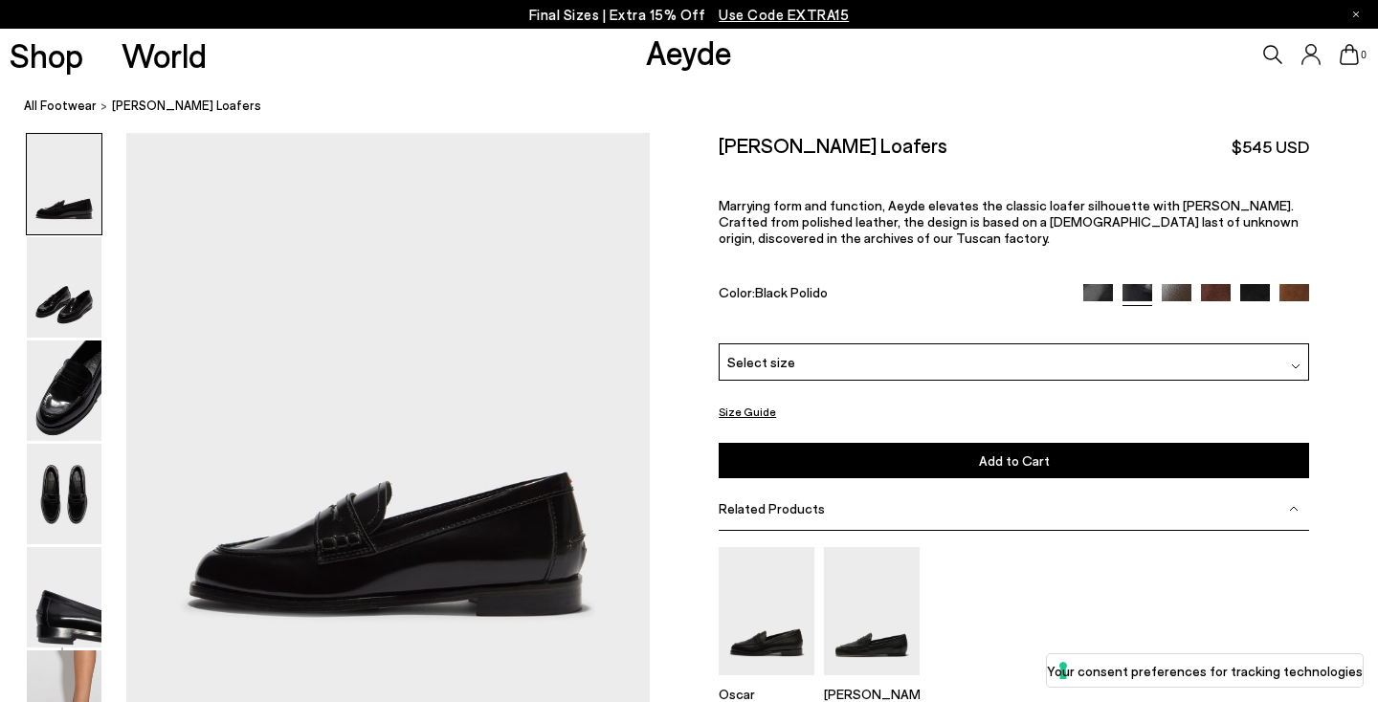
click at [1172, 284] on img at bounding box center [1176, 299] width 30 height 30
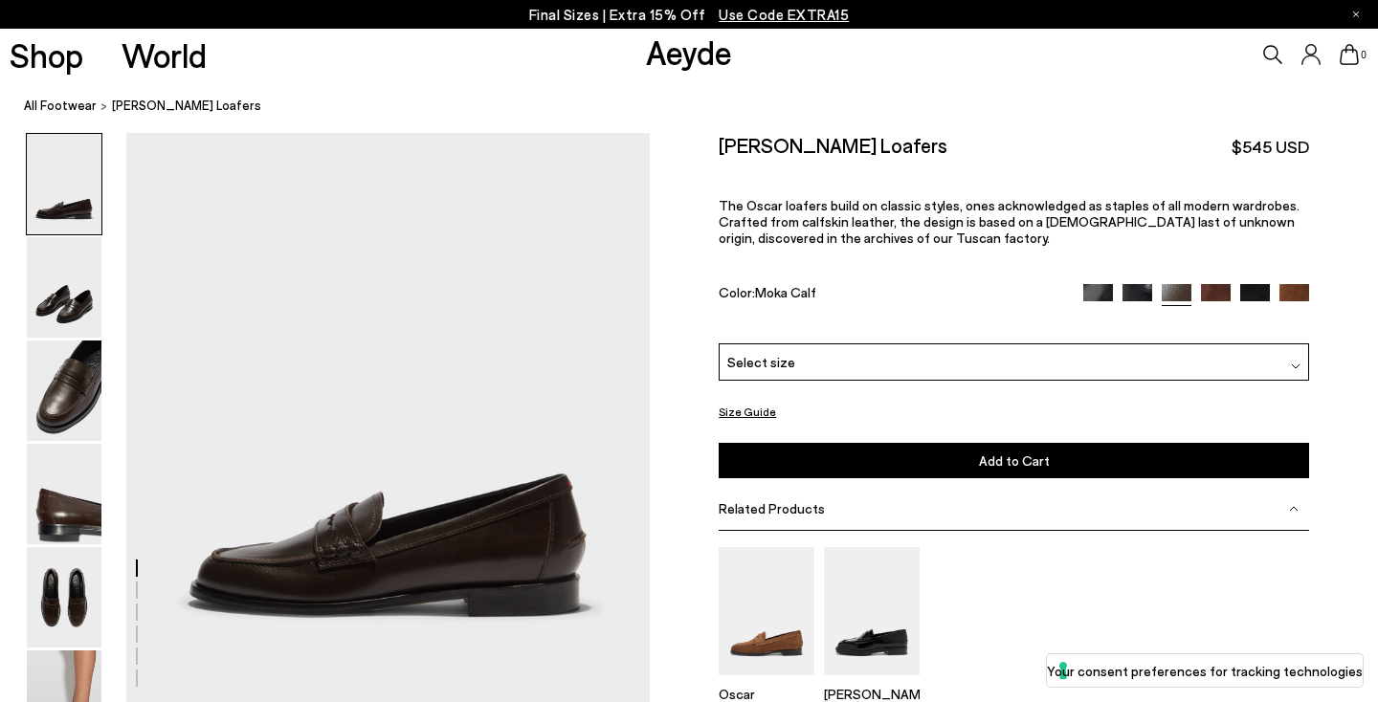
click at [1216, 284] on img at bounding box center [1216, 299] width 30 height 30
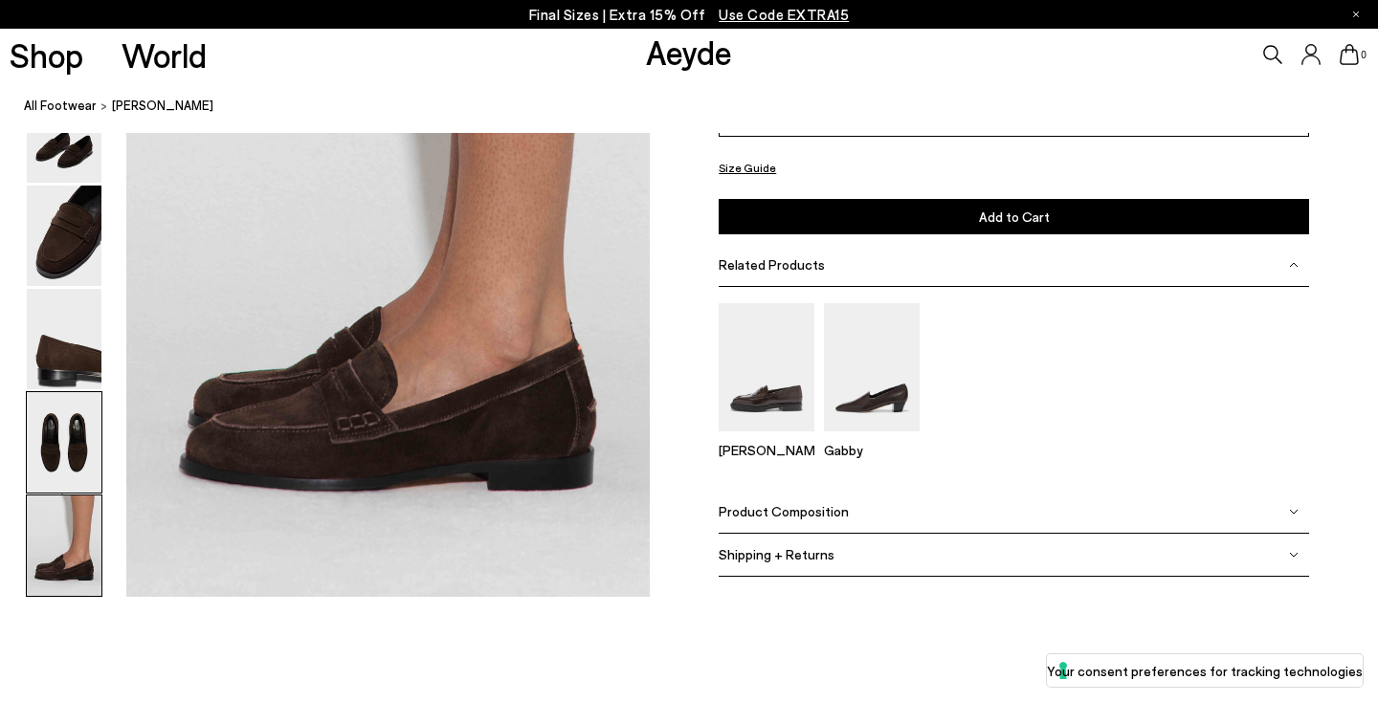
scroll to position [3612, 0]
